Goal: Task Accomplishment & Management: Manage account settings

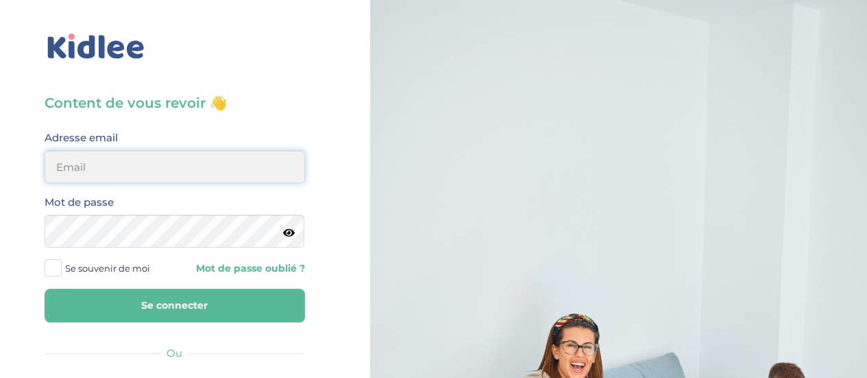
type input "thi.tighermine@gmail.com"
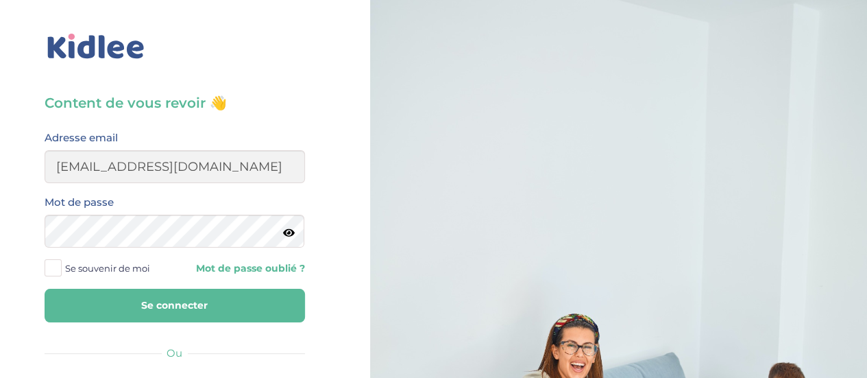
click at [226, 315] on button "Se connecter" at bounding box center [175, 306] width 261 height 34
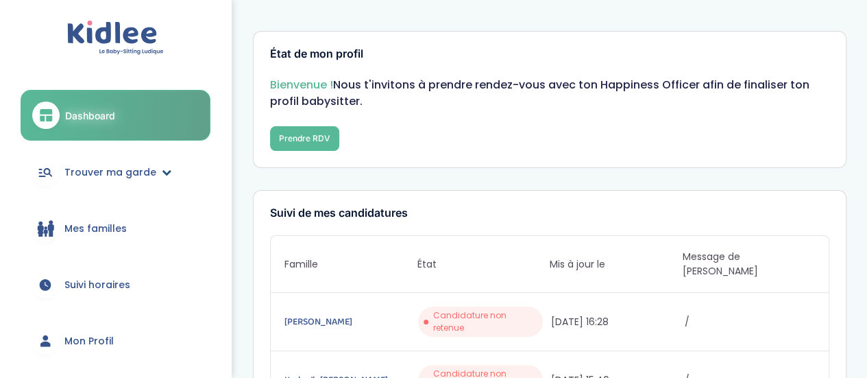
click at [167, 176] on link "Trouver ma garde" at bounding box center [116, 171] width 190 height 49
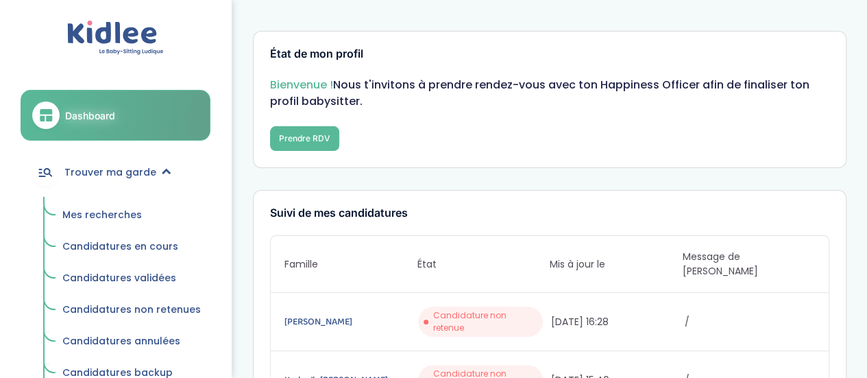
click at [133, 215] on span "Mes recherches" at bounding box center [102, 215] width 80 height 14
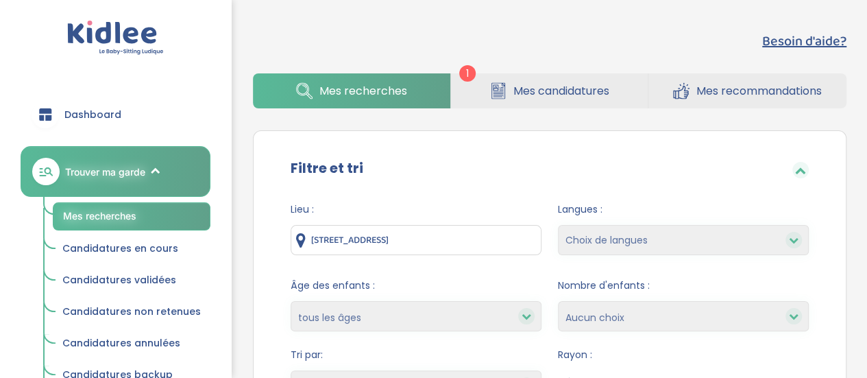
click at [543, 80] on link "Mes candidatures" at bounding box center [549, 90] width 197 height 35
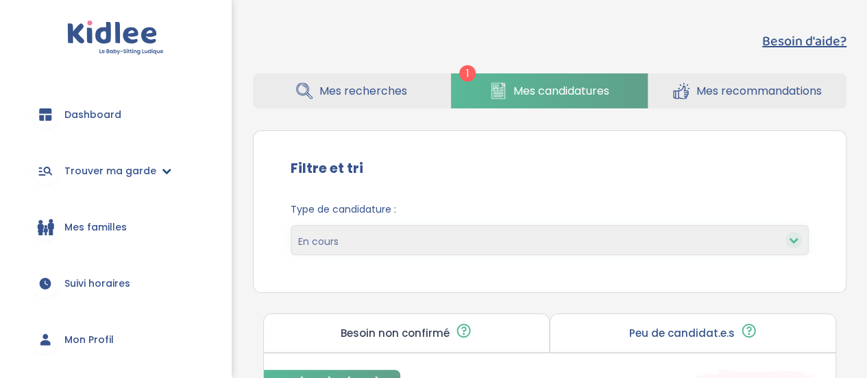
click at [130, 167] on span "Trouver ma garde" at bounding box center [110, 171] width 92 height 14
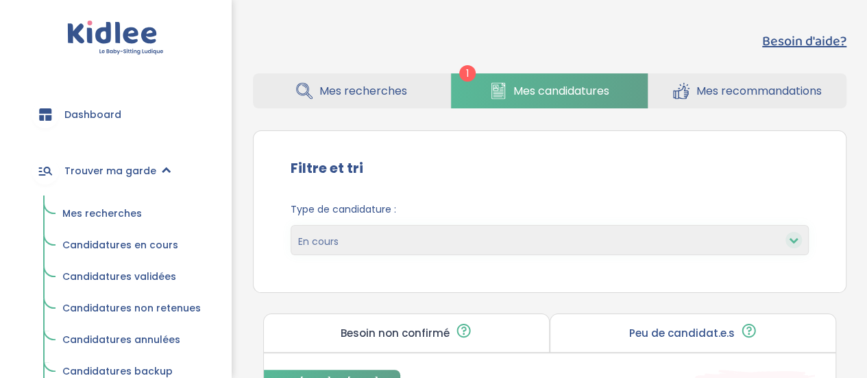
click at [97, 112] on span "Dashboard" at bounding box center [92, 115] width 57 height 14
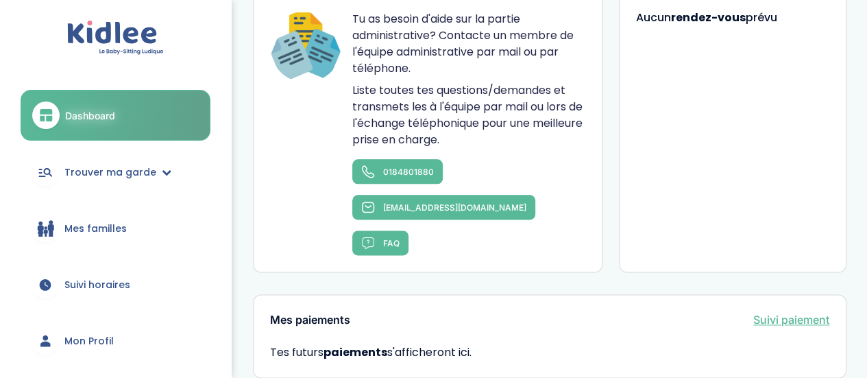
scroll to position [536, 0]
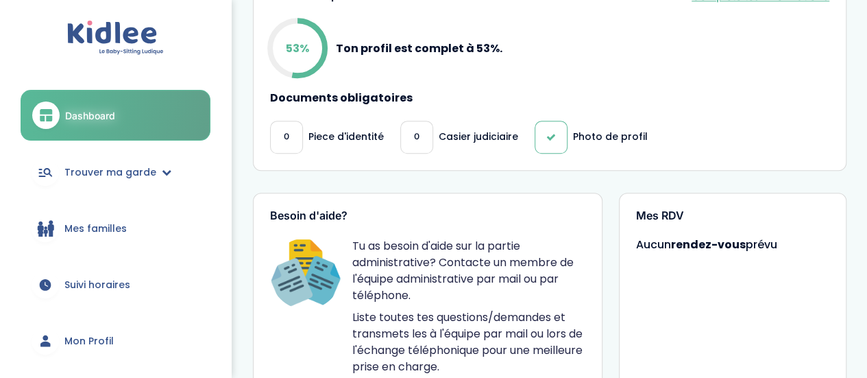
click at [114, 34] on img at bounding box center [115, 38] width 97 height 35
